Goal: Transaction & Acquisition: Purchase product/service

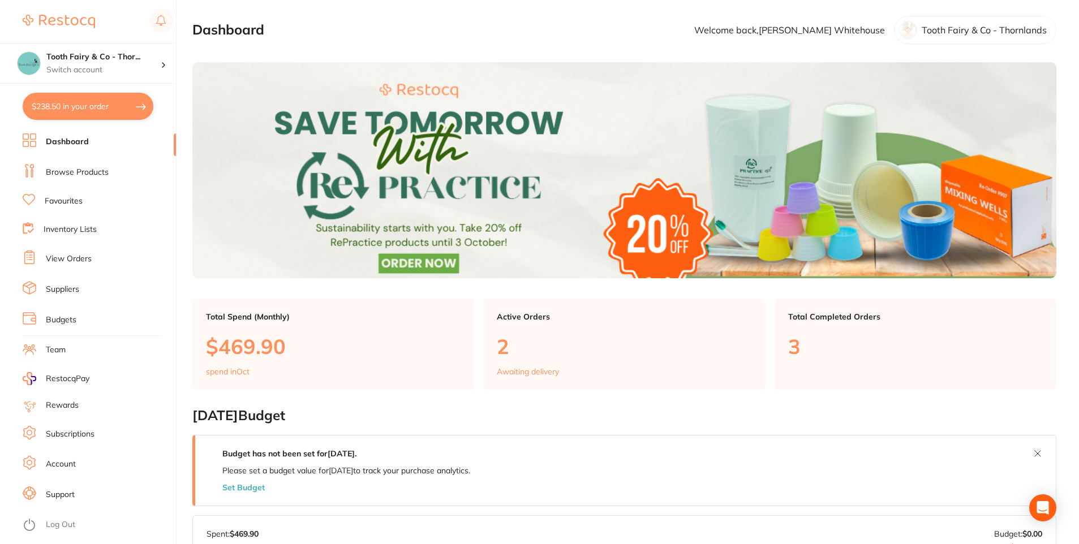
click at [98, 106] on button "$238.50 in your order" at bounding box center [88, 106] width 131 height 27
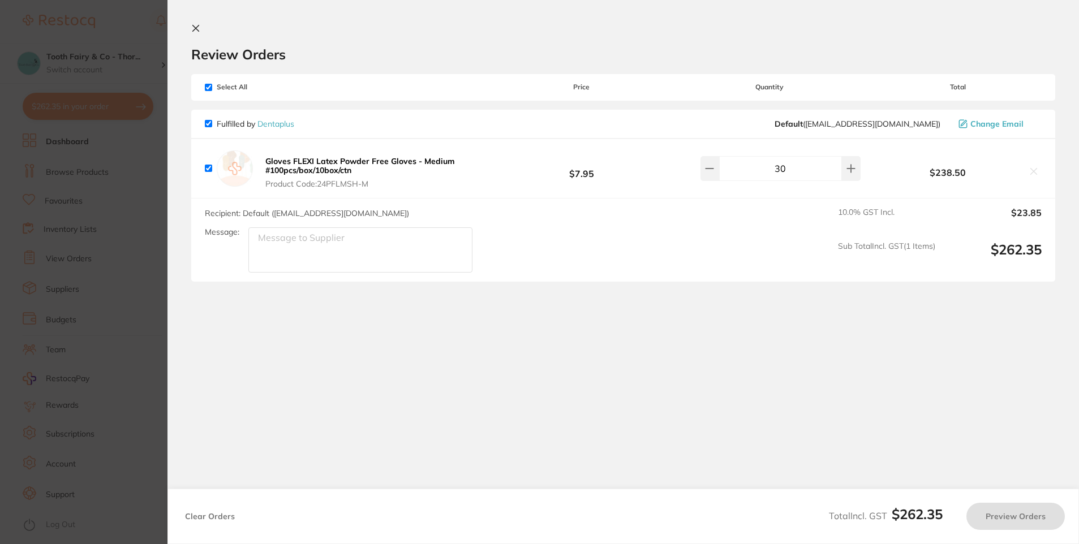
checkbox input "true"
click at [199, 28] on icon at bounding box center [195, 28] width 9 height 9
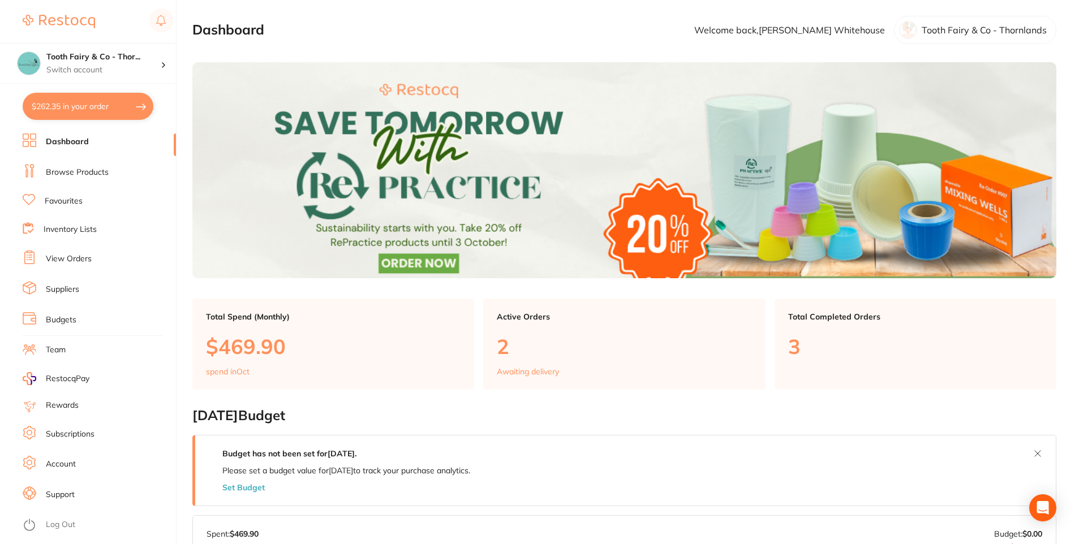
click at [76, 208] on li "Favourites" at bounding box center [99, 201] width 153 height 15
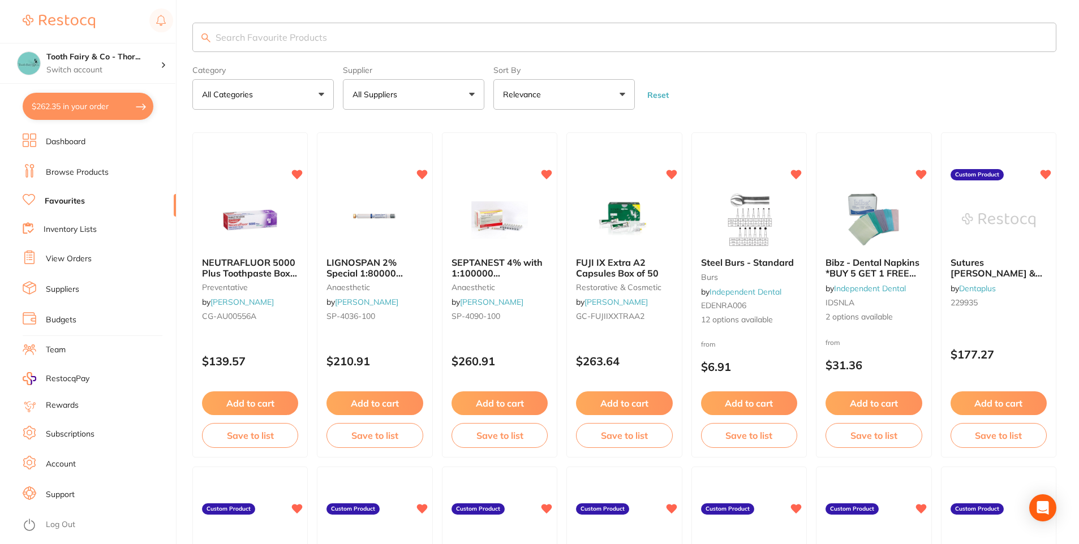
click at [434, 96] on button "All Suppliers" at bounding box center [413, 94] width 141 height 31
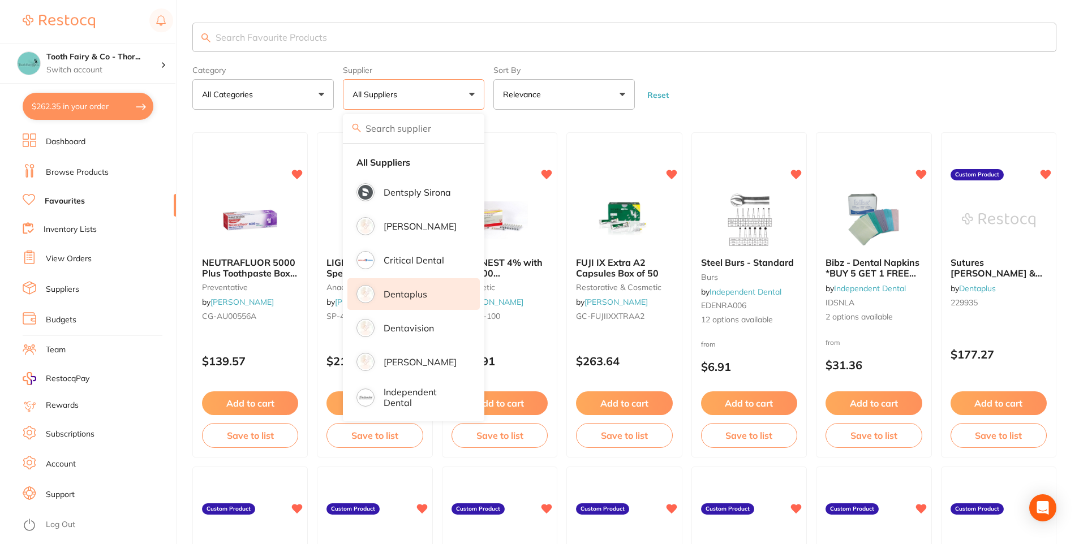
click at [400, 290] on p "Dentaplus" at bounding box center [405, 294] width 44 height 10
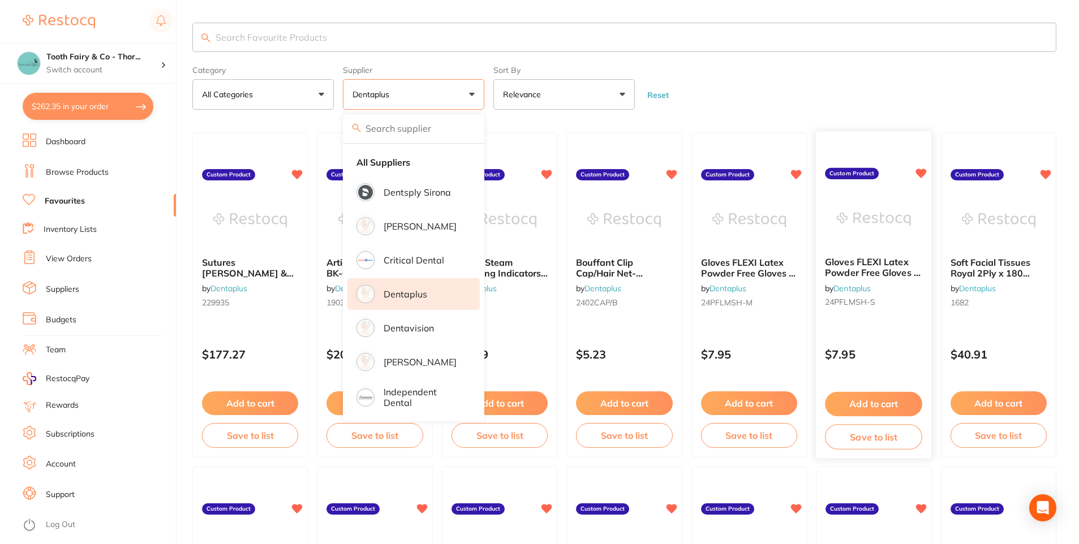
click at [855, 256] on div "Gloves FLEXI Latex Powder Free Gloves - Small #100pcs/box/10box/ctn by Dentaplu…" at bounding box center [873, 284] width 115 height 73
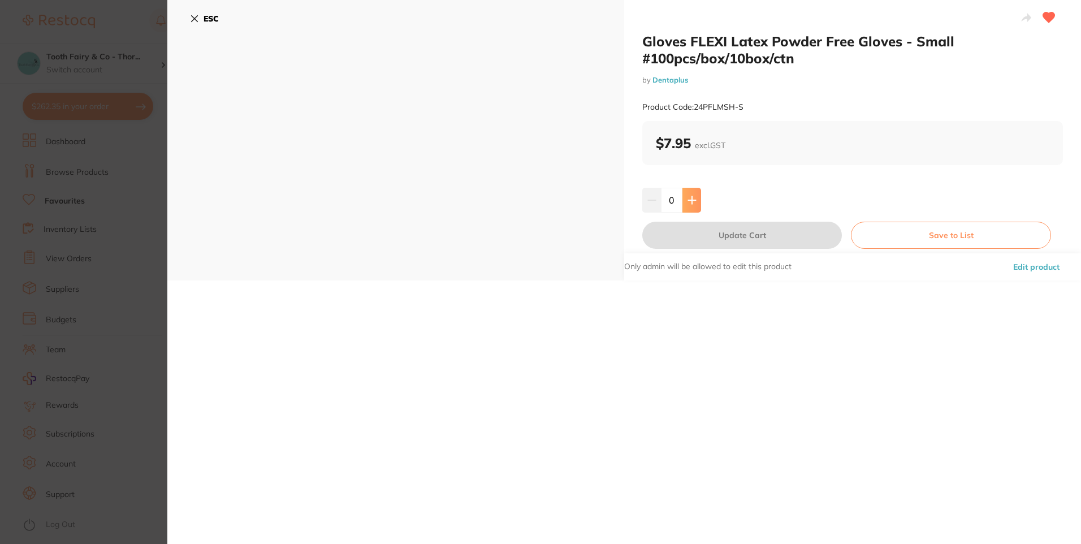
click at [695, 203] on icon at bounding box center [692, 200] width 9 height 9
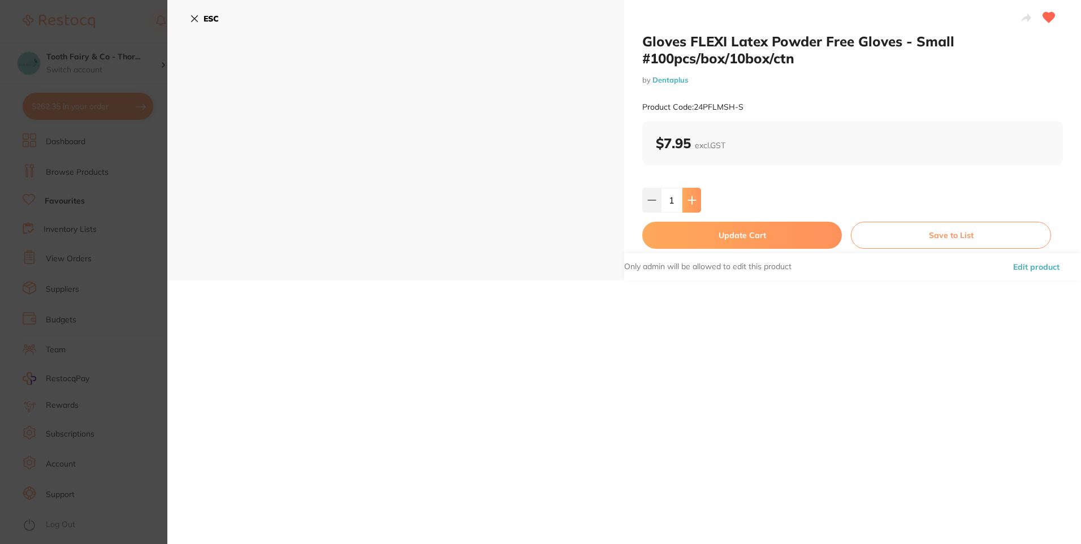
click at [695, 203] on icon at bounding box center [692, 200] width 9 height 9
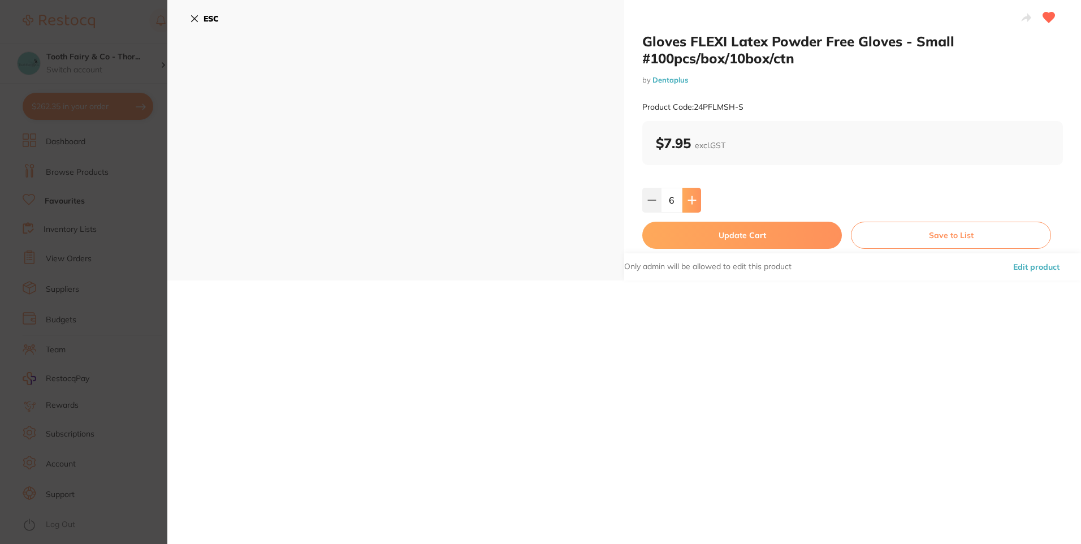
click at [695, 203] on icon at bounding box center [692, 200] width 9 height 9
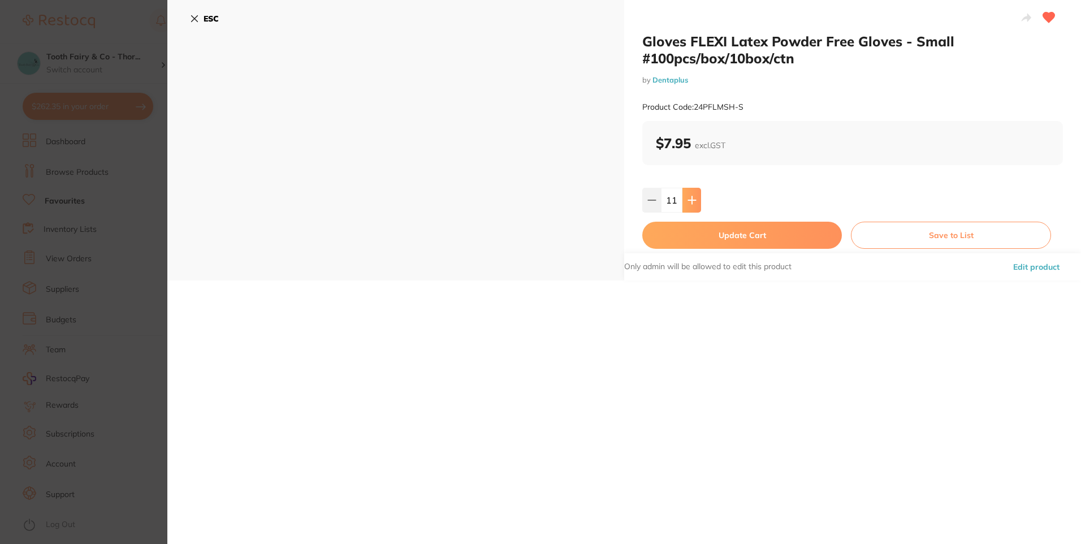
click at [695, 203] on icon at bounding box center [692, 200] width 9 height 9
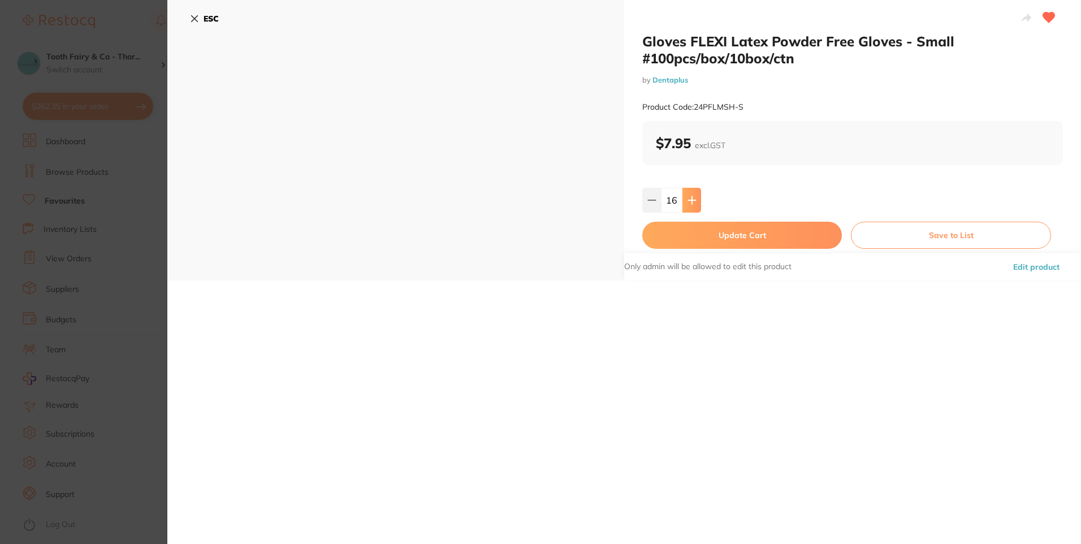
click at [695, 203] on icon at bounding box center [692, 200] width 9 height 9
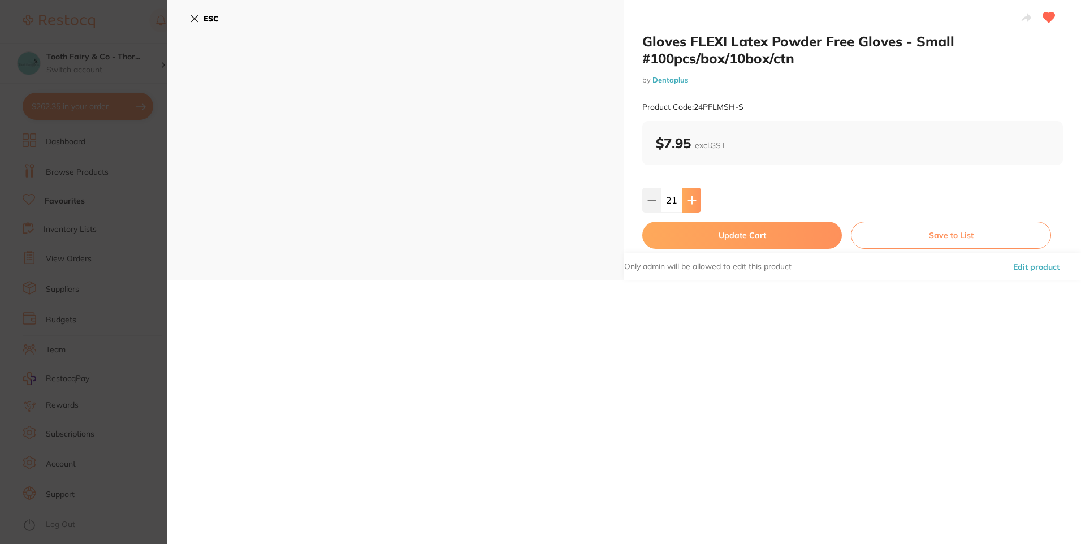
click at [695, 203] on icon at bounding box center [692, 200] width 9 height 9
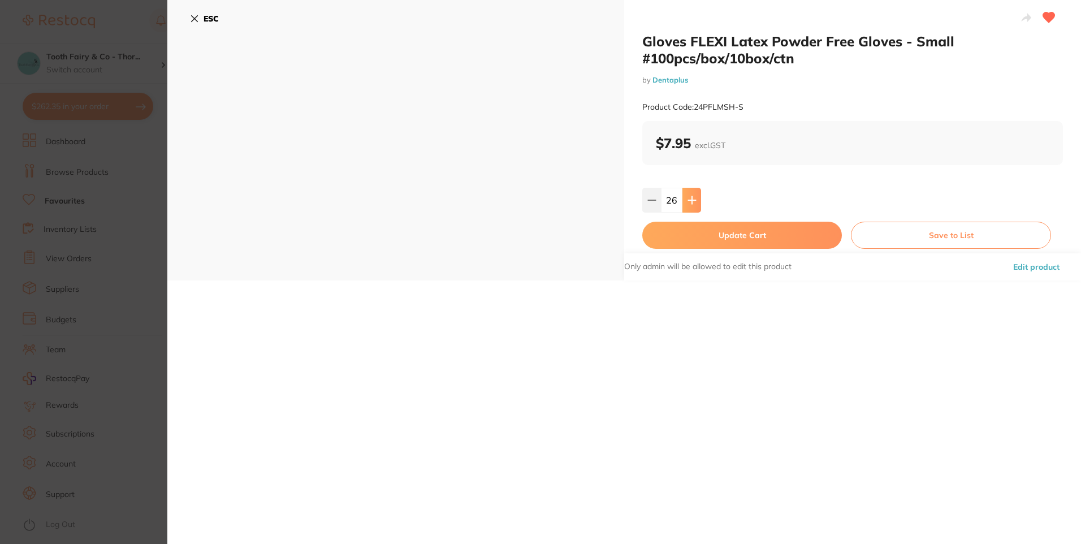
click at [695, 203] on icon at bounding box center [692, 200] width 9 height 9
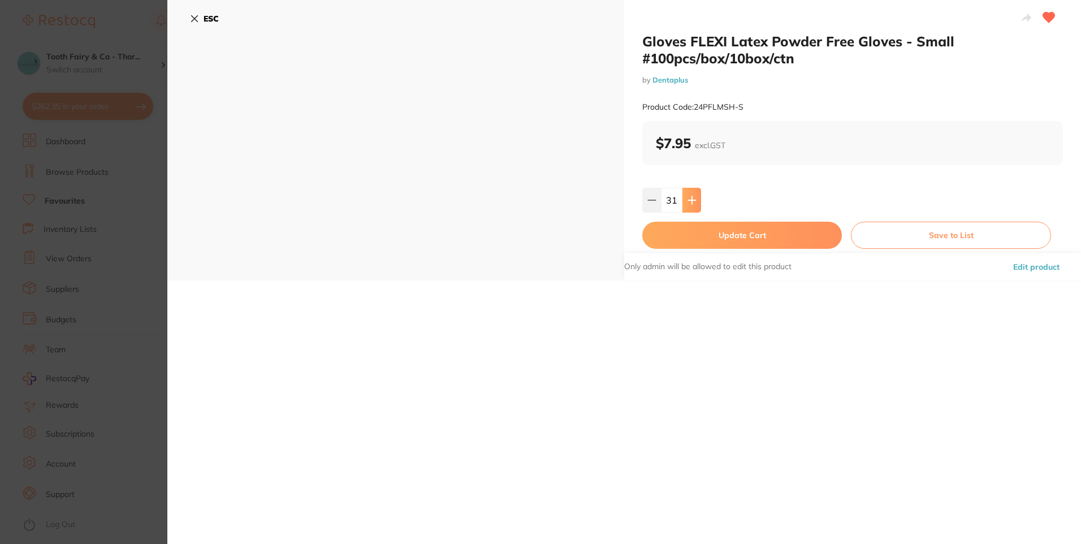
click at [695, 203] on icon at bounding box center [692, 200] width 9 height 9
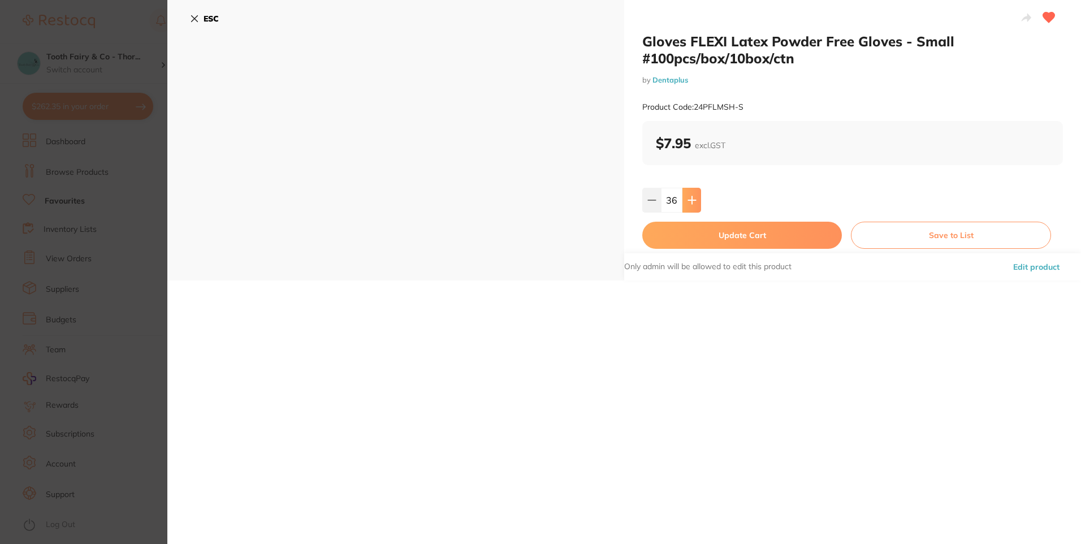
click at [695, 203] on icon at bounding box center [692, 200] width 9 height 9
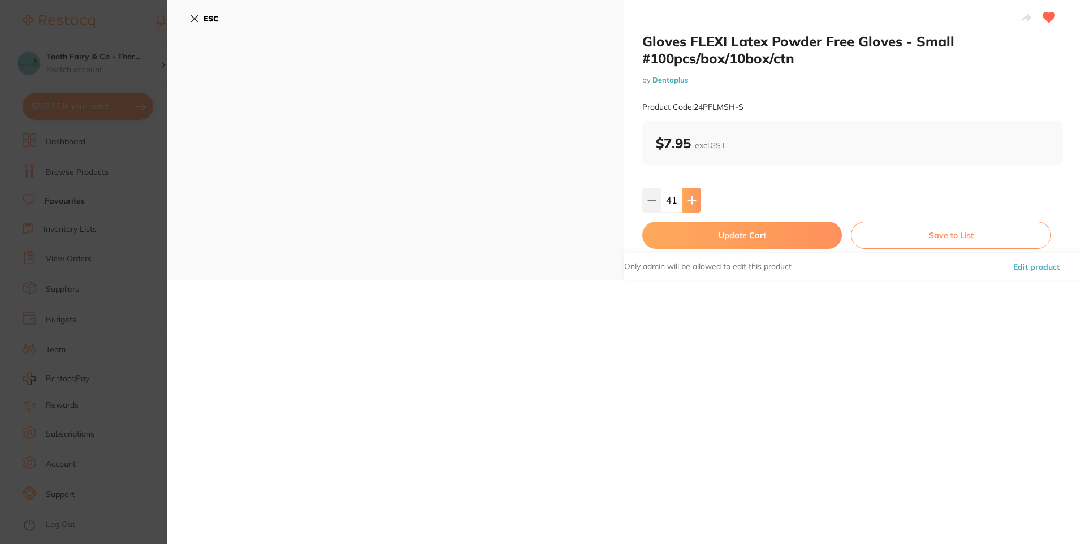
click at [695, 203] on icon at bounding box center [692, 200] width 9 height 9
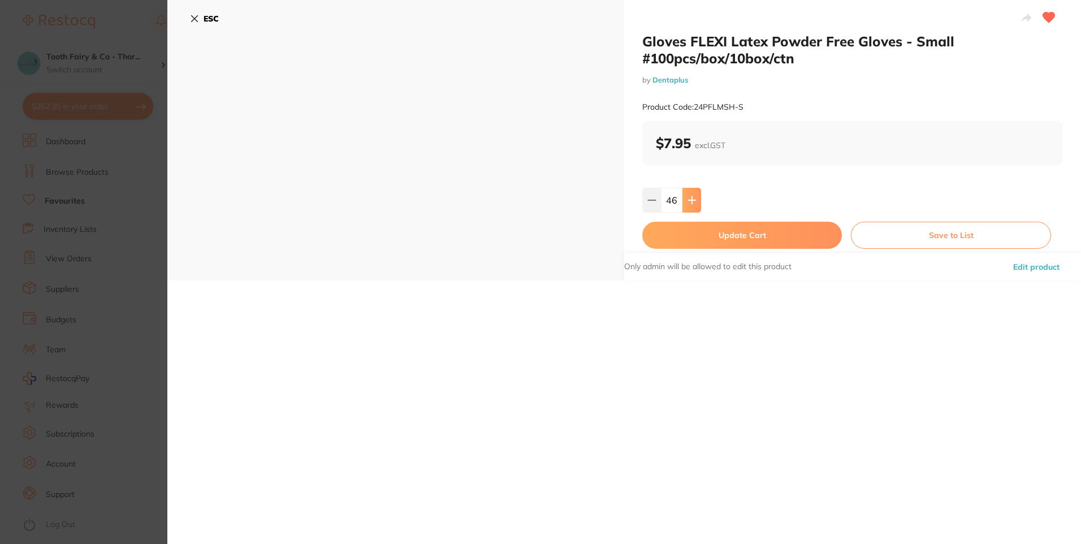
click at [695, 203] on icon at bounding box center [692, 200] width 9 height 9
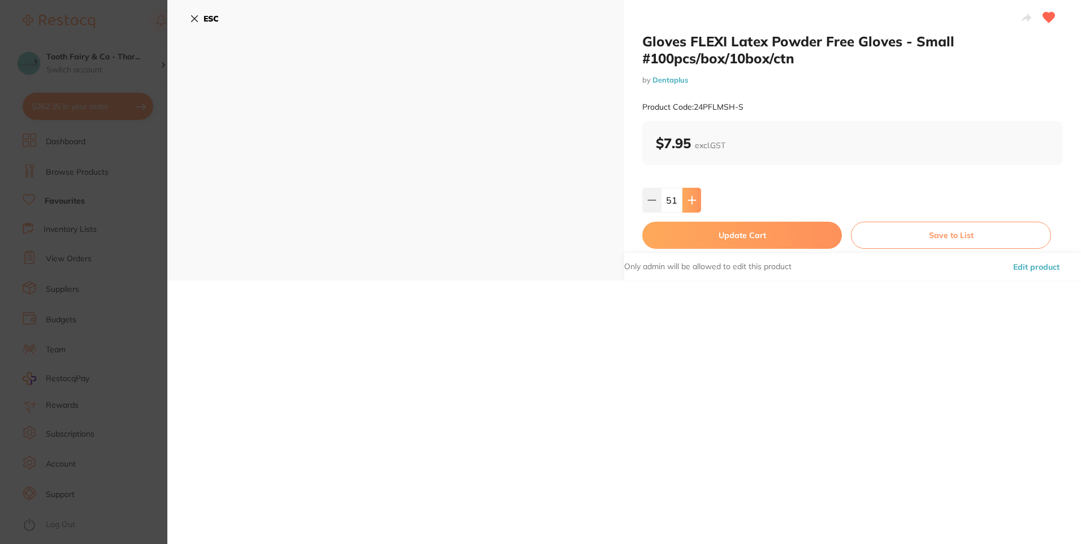
click at [695, 203] on icon at bounding box center [692, 200] width 9 height 9
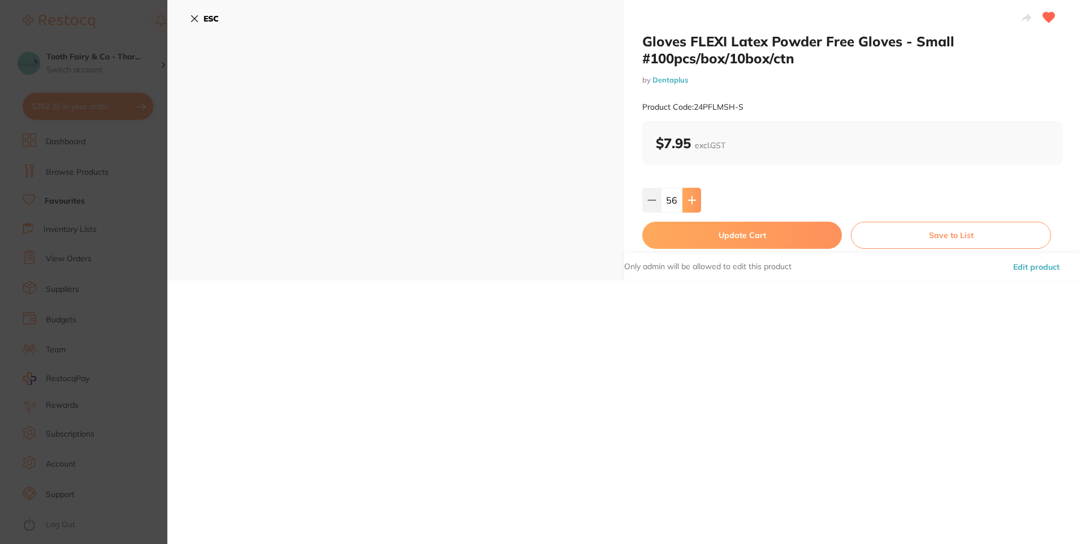
click at [695, 203] on icon at bounding box center [692, 200] width 9 height 9
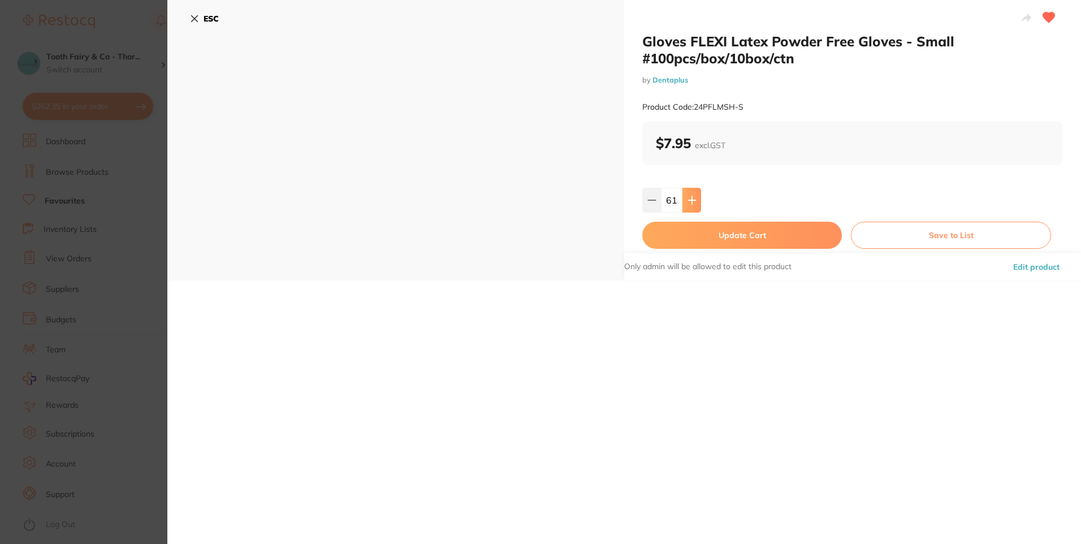
click at [695, 203] on icon at bounding box center [692, 200] width 9 height 9
click at [649, 202] on icon at bounding box center [652, 200] width 9 height 9
type input "60"
click at [723, 234] on button "Update Cart" at bounding box center [742, 235] width 200 height 27
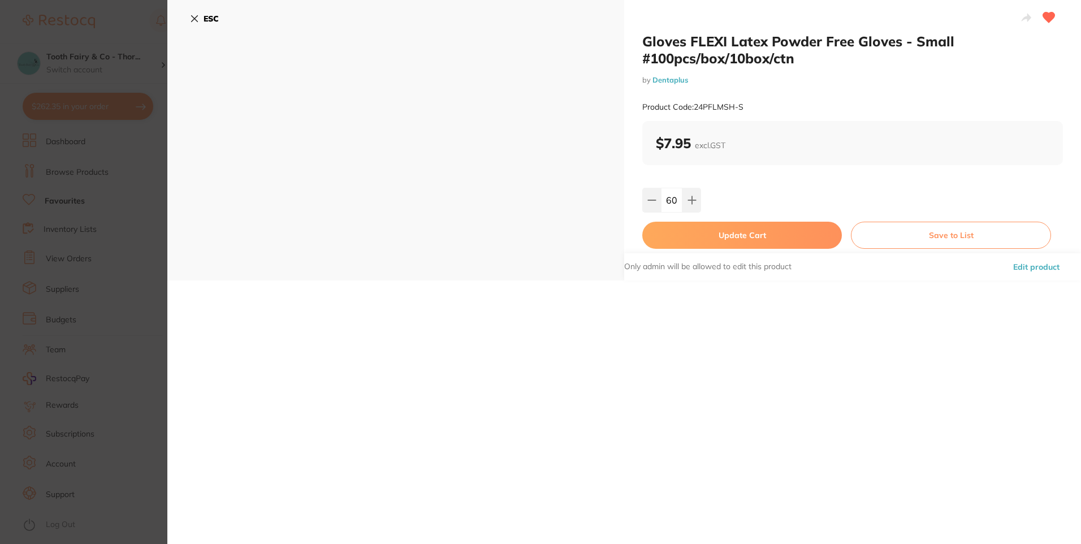
checkbox input "false"
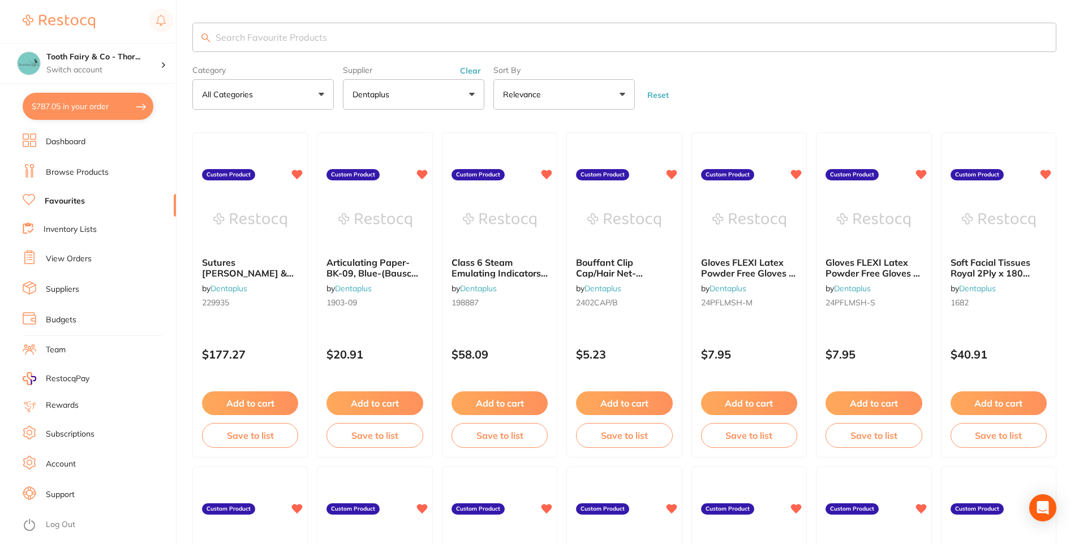
click at [106, 102] on button "$787.05 in your order" at bounding box center [88, 106] width 131 height 27
checkbox input "true"
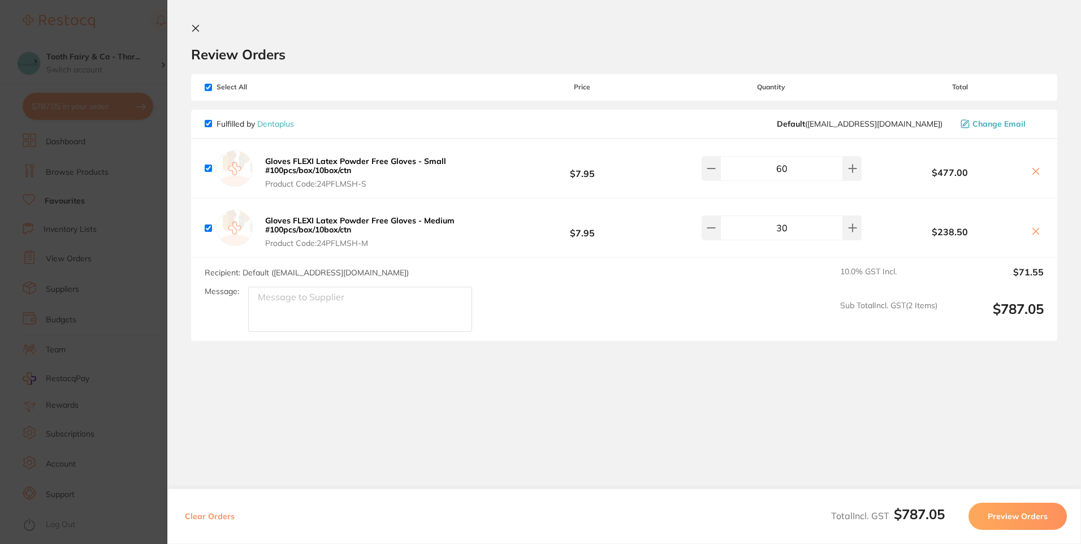
click at [200, 25] on button at bounding box center [198, 29] width 14 height 11
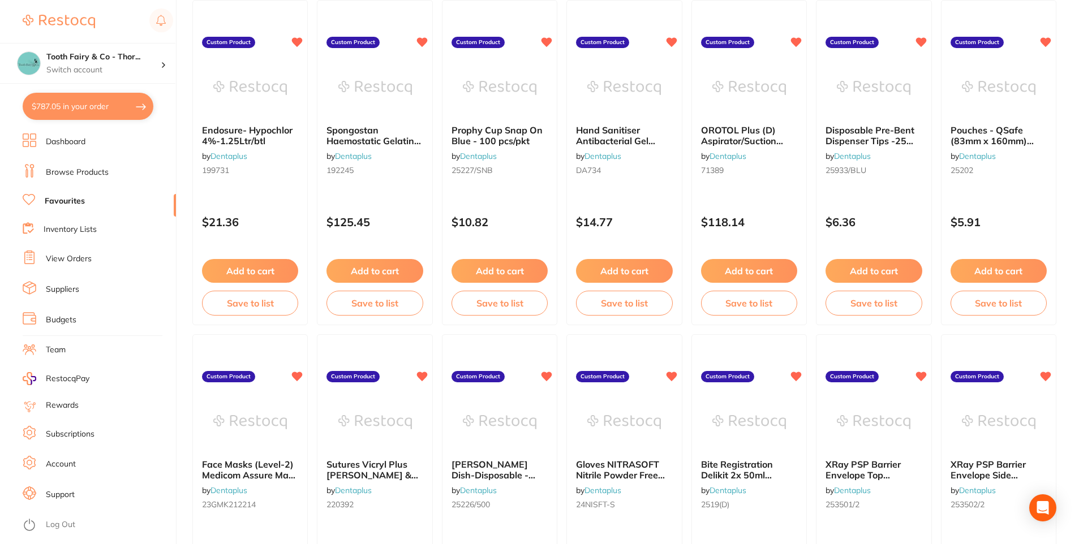
scroll to position [848, 0]
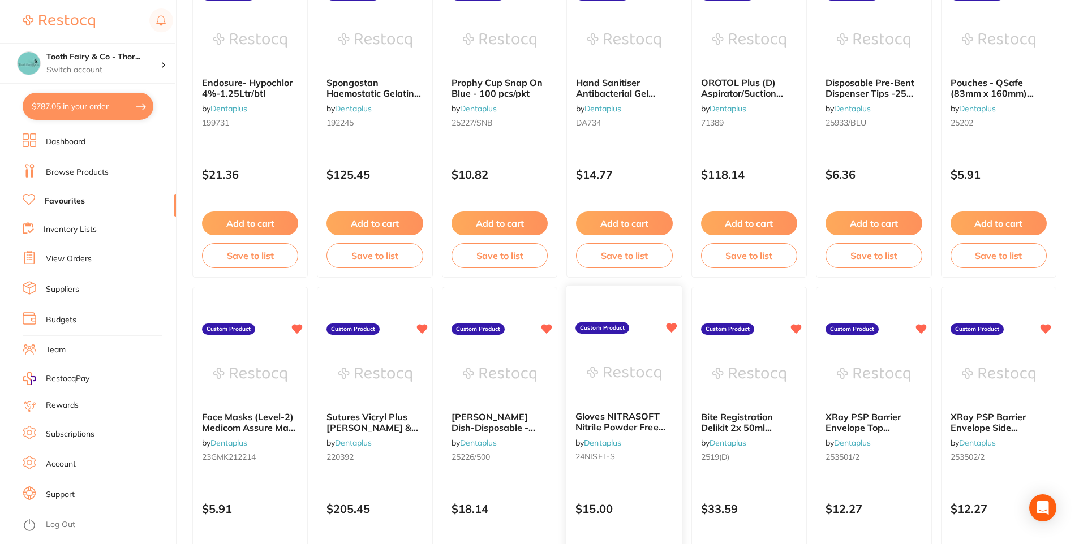
click at [632, 409] on div "Gloves NITRASOFT Nitrile Powder Free (Small) # 200/pkt, 10 box per ctn by Denta…" at bounding box center [623, 439] width 115 height 73
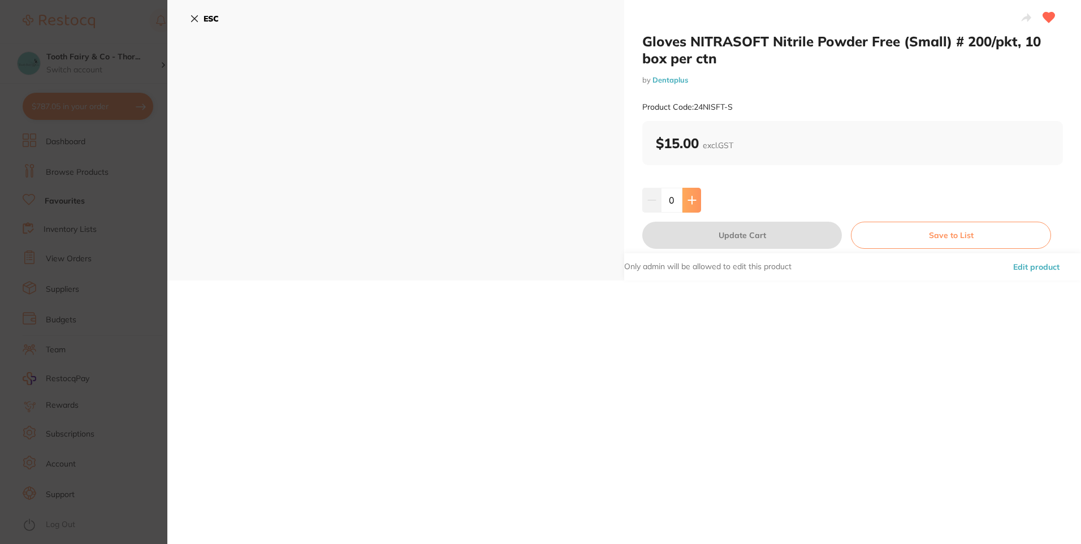
click at [692, 197] on icon at bounding box center [692, 200] width 9 height 9
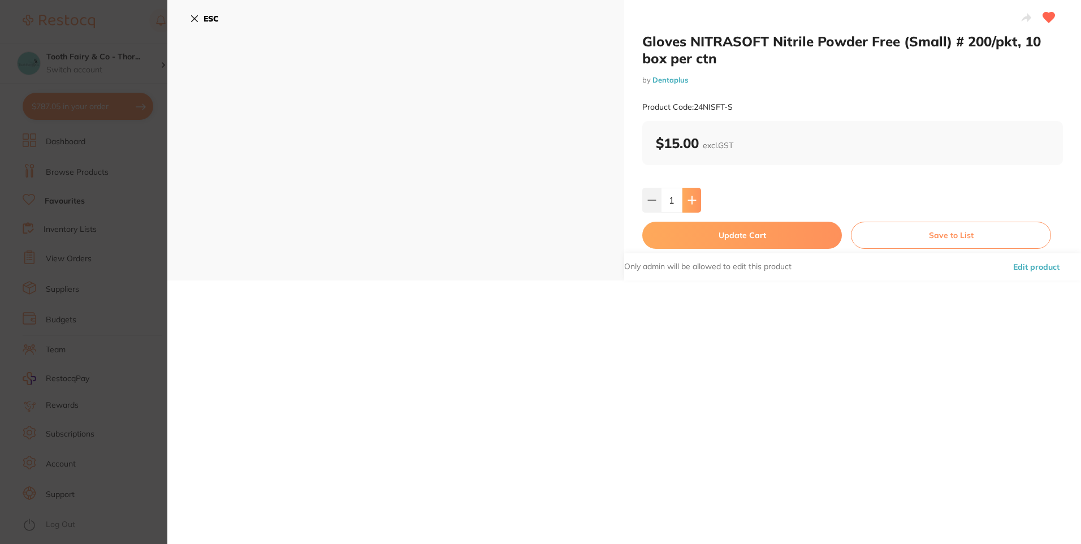
click at [692, 197] on icon at bounding box center [692, 200] width 9 height 9
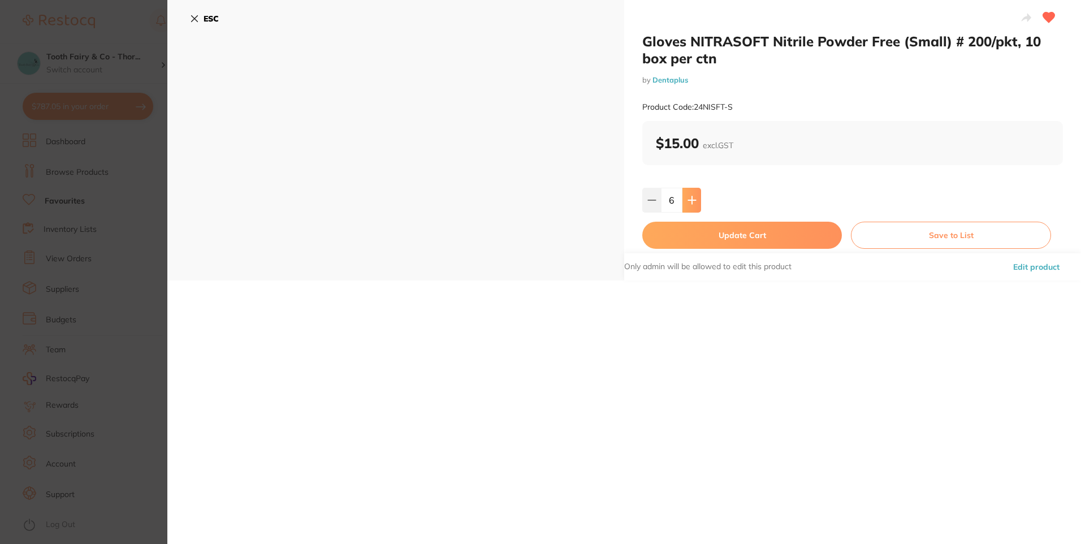
click at [692, 197] on icon at bounding box center [692, 200] width 9 height 9
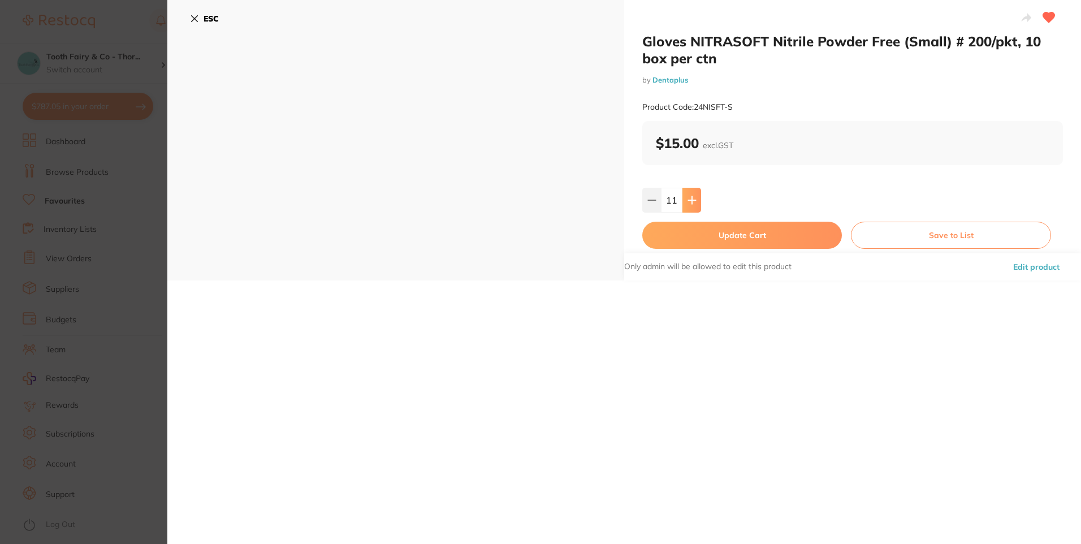
click at [692, 197] on icon at bounding box center [692, 200] width 9 height 9
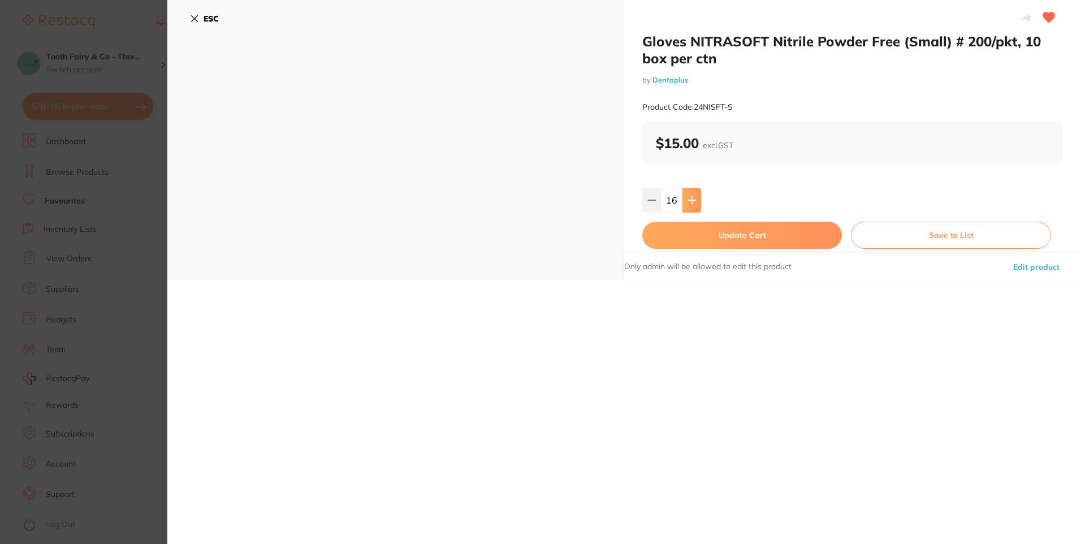
click at [692, 197] on icon at bounding box center [692, 200] width 9 height 9
type input "20"
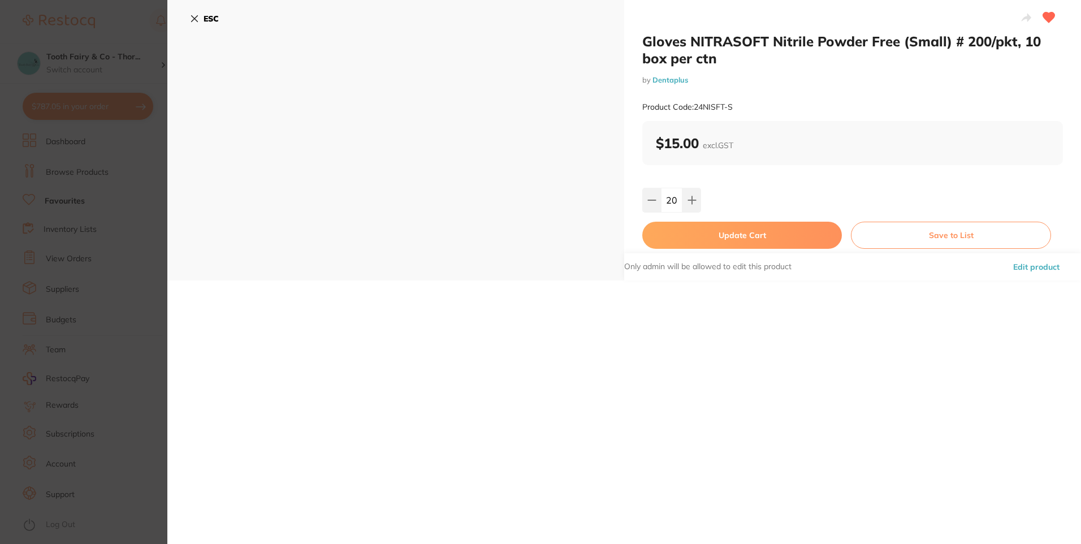
click at [706, 235] on button "Update Cart" at bounding box center [742, 235] width 200 height 27
checkbox input "false"
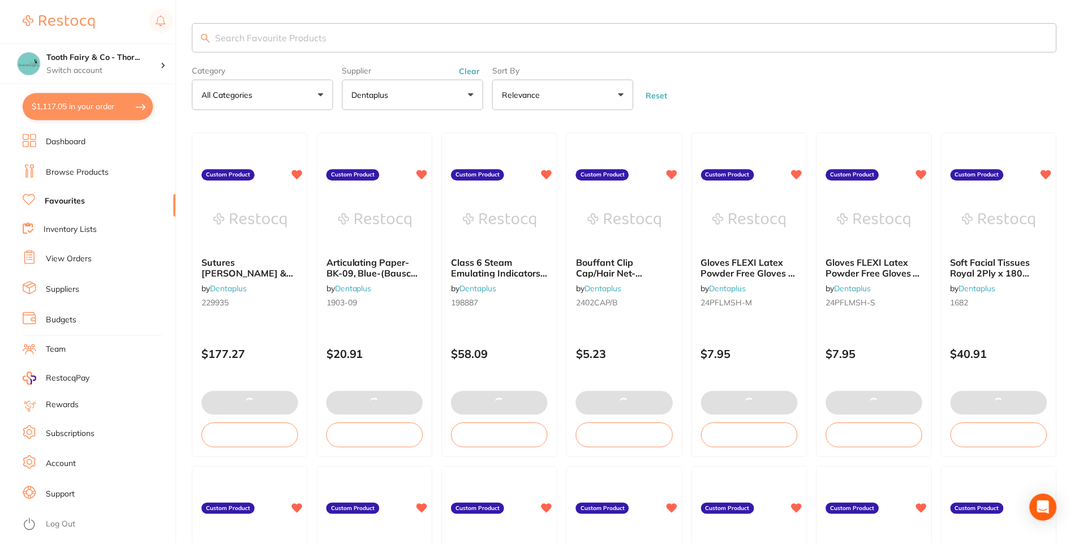
scroll to position [848, 0]
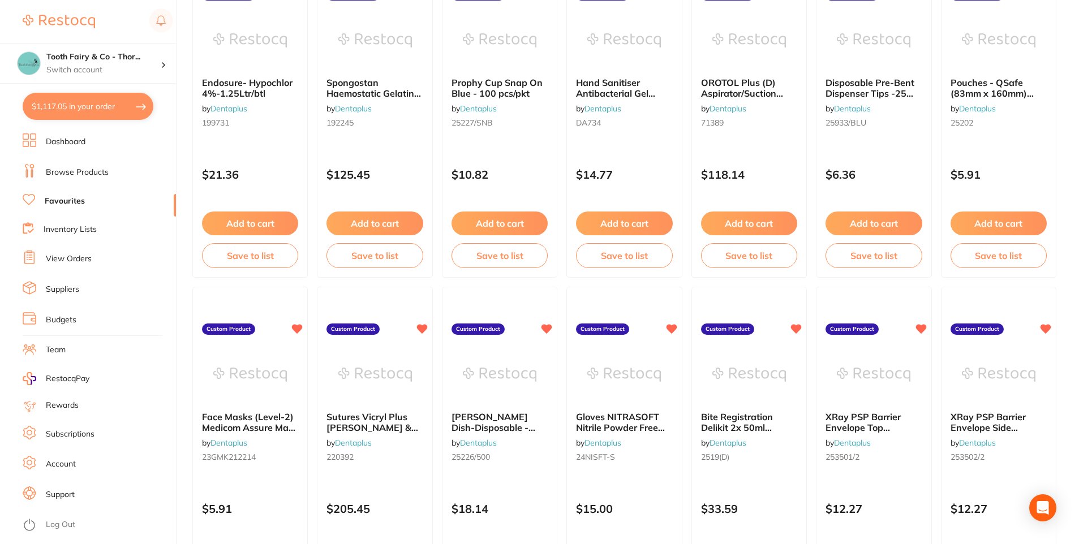
click at [97, 111] on button "$1,117.05 in your order" at bounding box center [88, 106] width 131 height 27
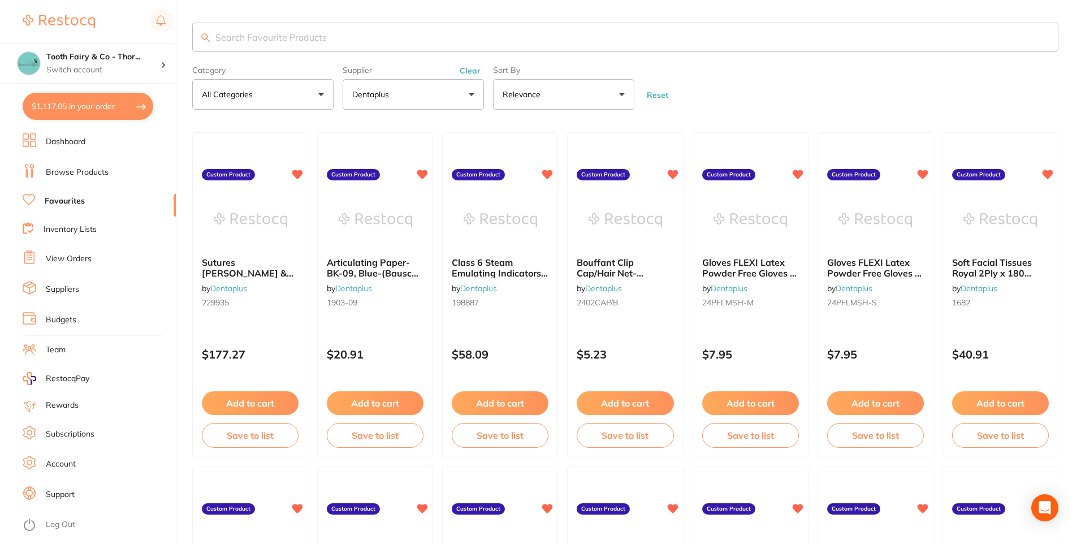
checkbox input "true"
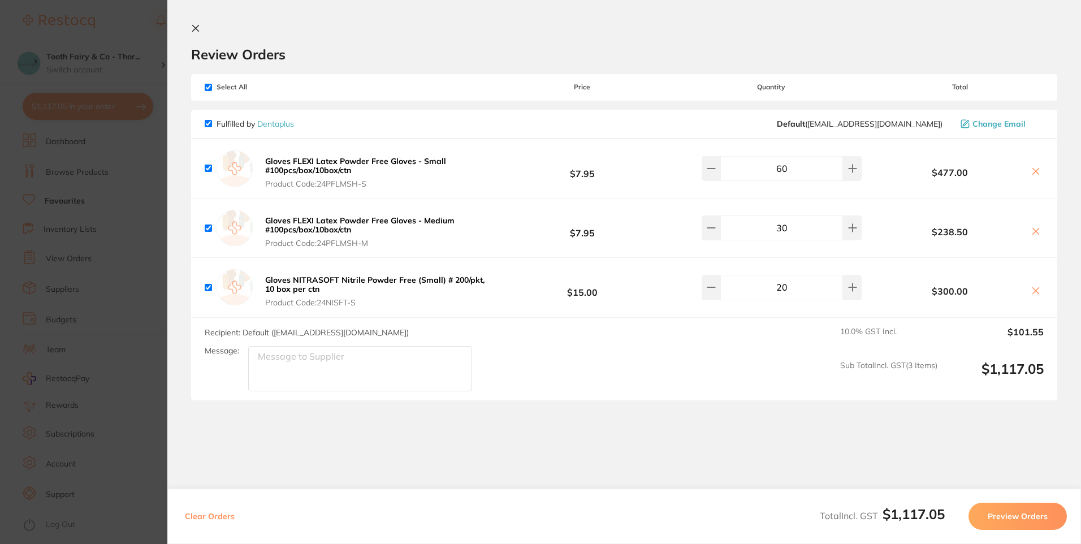
click at [379, 376] on textarea "Message:" at bounding box center [360, 368] width 224 height 45
type textarea "ASAP please"
click at [1011, 517] on button "Preview Orders" at bounding box center [1018, 516] width 98 height 27
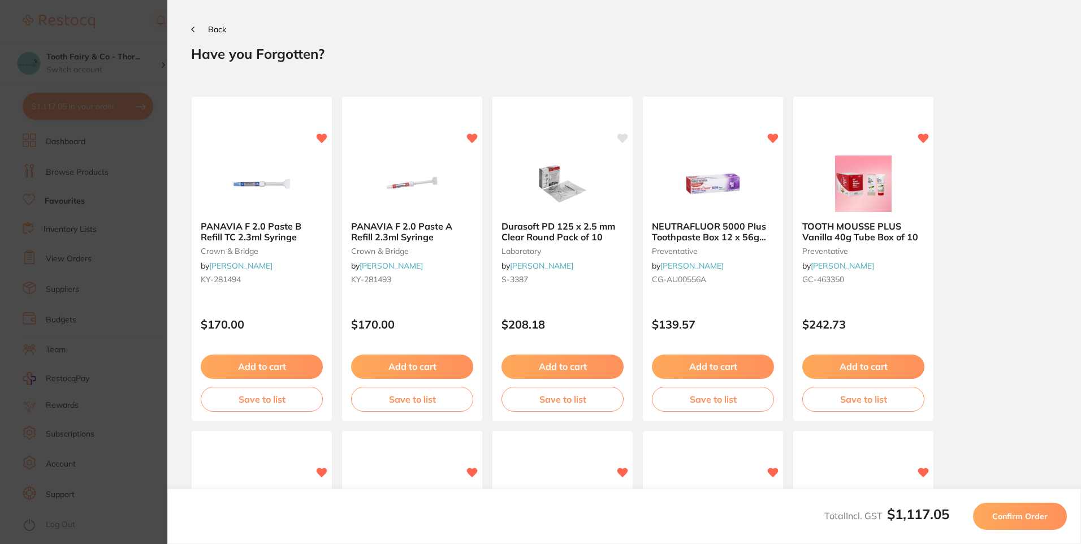
click at [1005, 514] on span "Confirm Order" at bounding box center [1020, 516] width 55 height 10
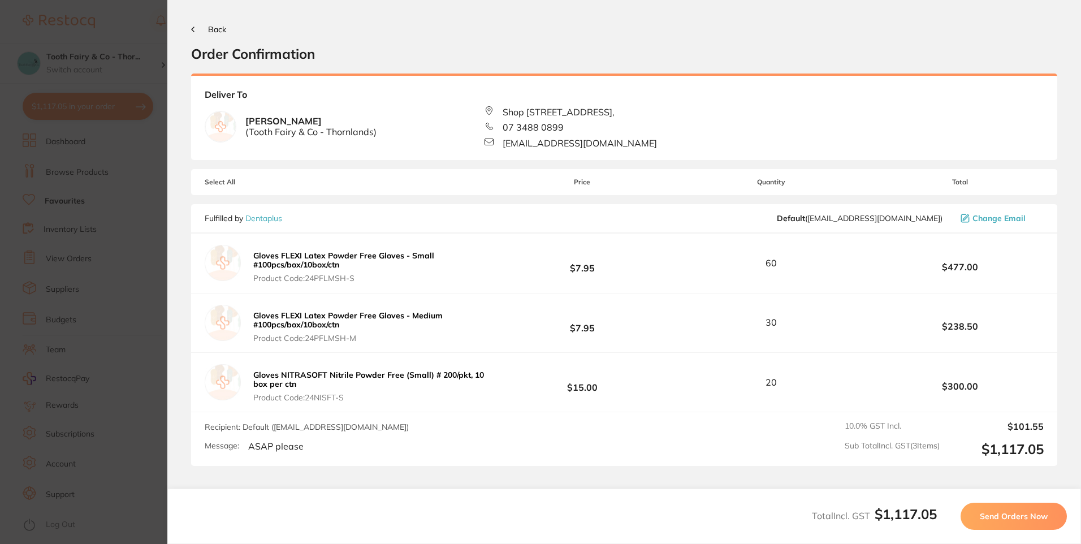
click at [993, 514] on span "Send Orders Now" at bounding box center [1014, 516] width 68 height 10
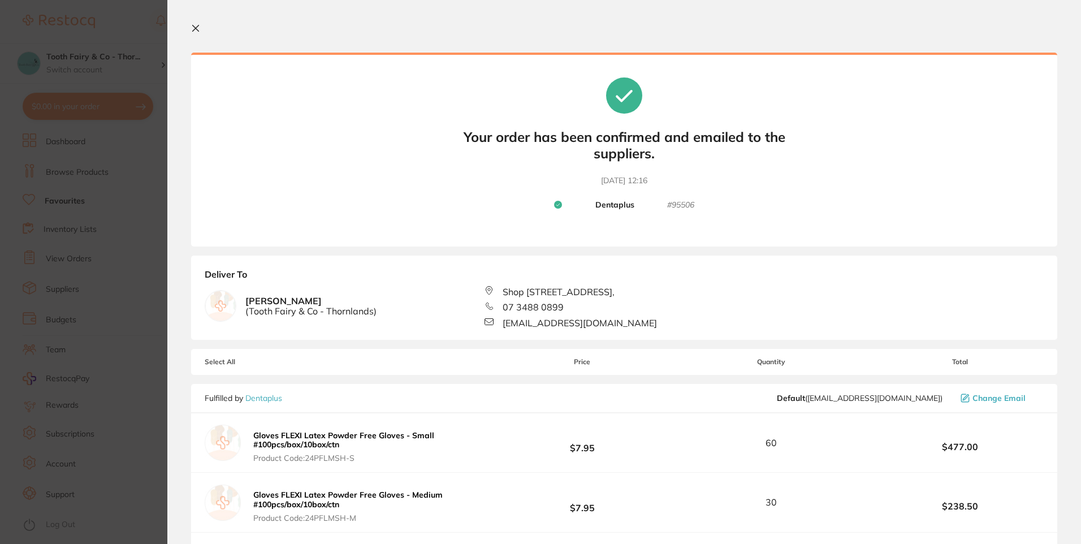
click at [196, 31] on icon at bounding box center [195, 28] width 9 height 9
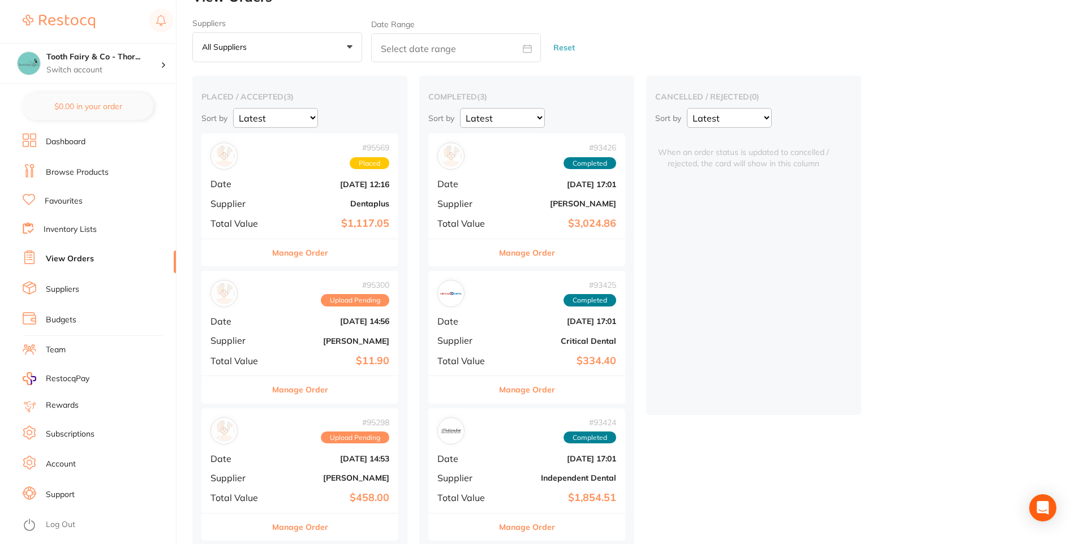
scroll to position [37, 0]
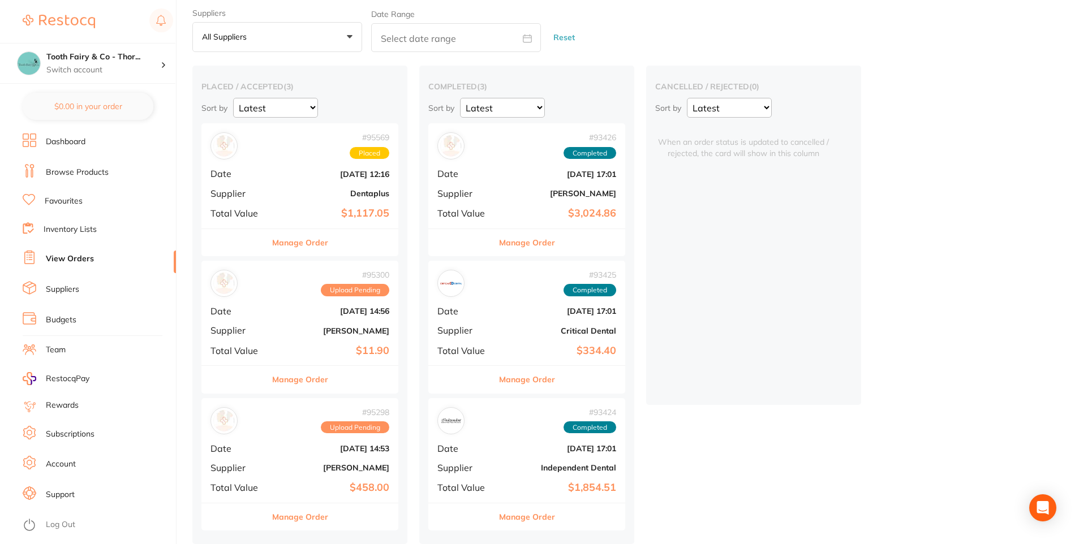
click at [335, 429] on span "Upload Pending" at bounding box center [355, 427] width 68 height 12
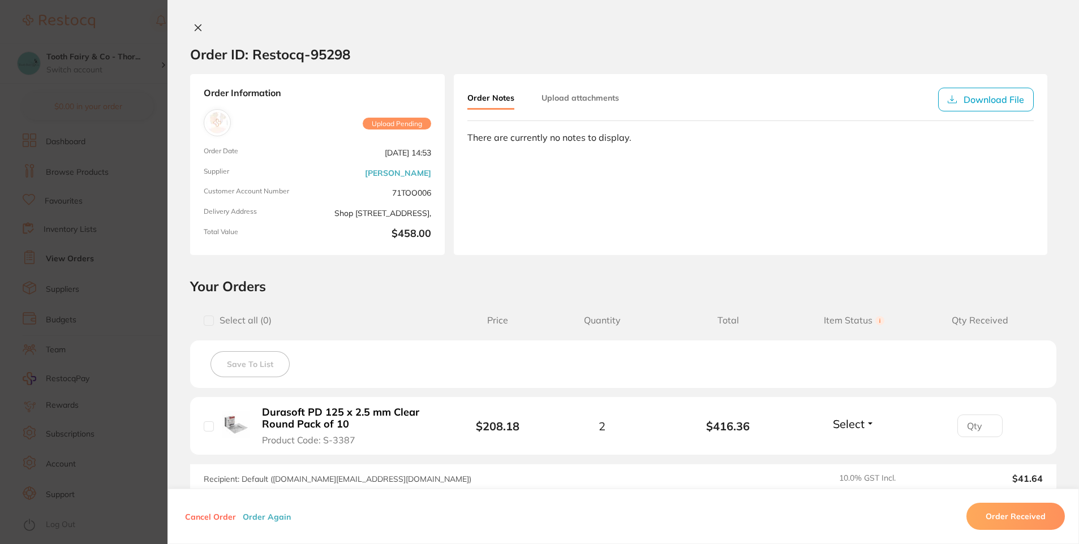
click at [195, 28] on icon at bounding box center [198, 28] width 6 height 6
